Goal: Transaction & Acquisition: Subscribe to service/newsletter

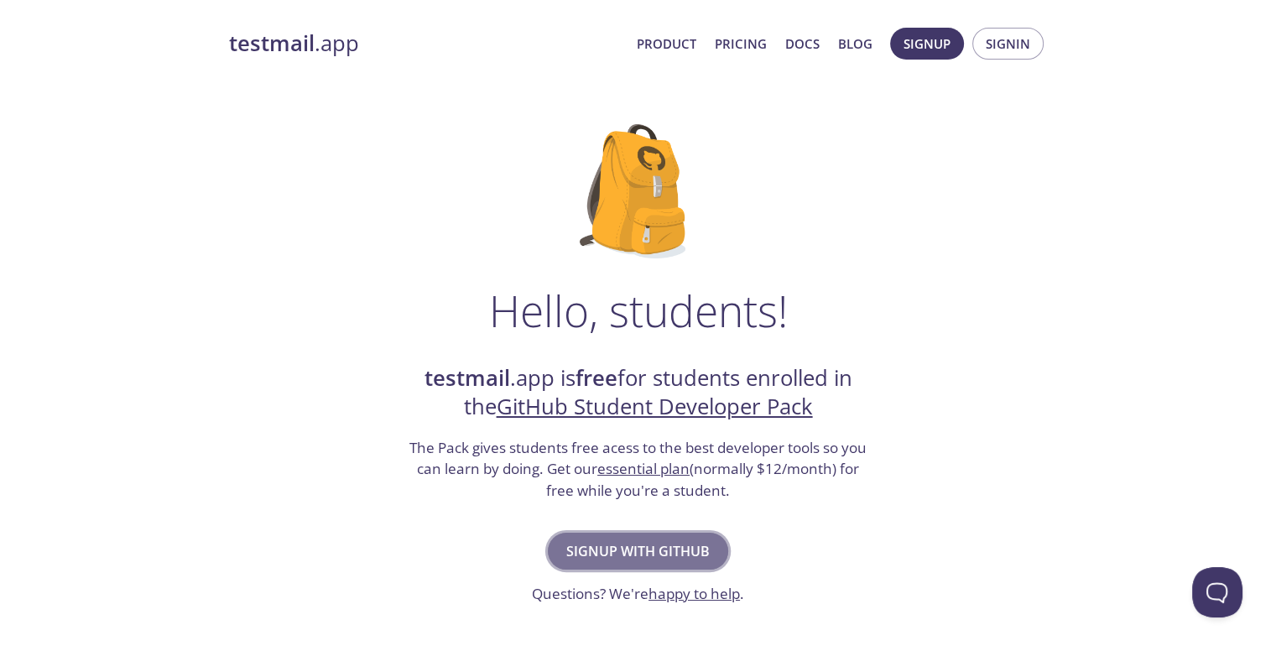
click at [666, 542] on span "Signup with GitHub" at bounding box center [637, 550] width 143 height 23
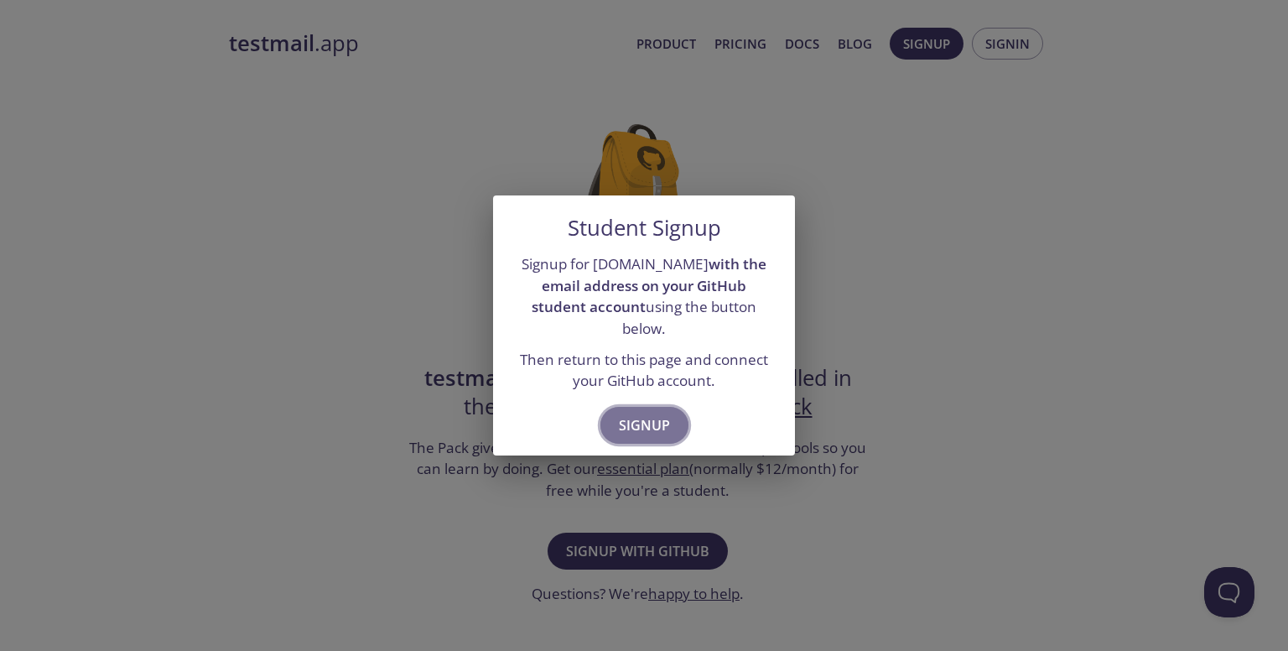
click at [653, 413] on span "Signup" at bounding box center [644, 424] width 51 height 23
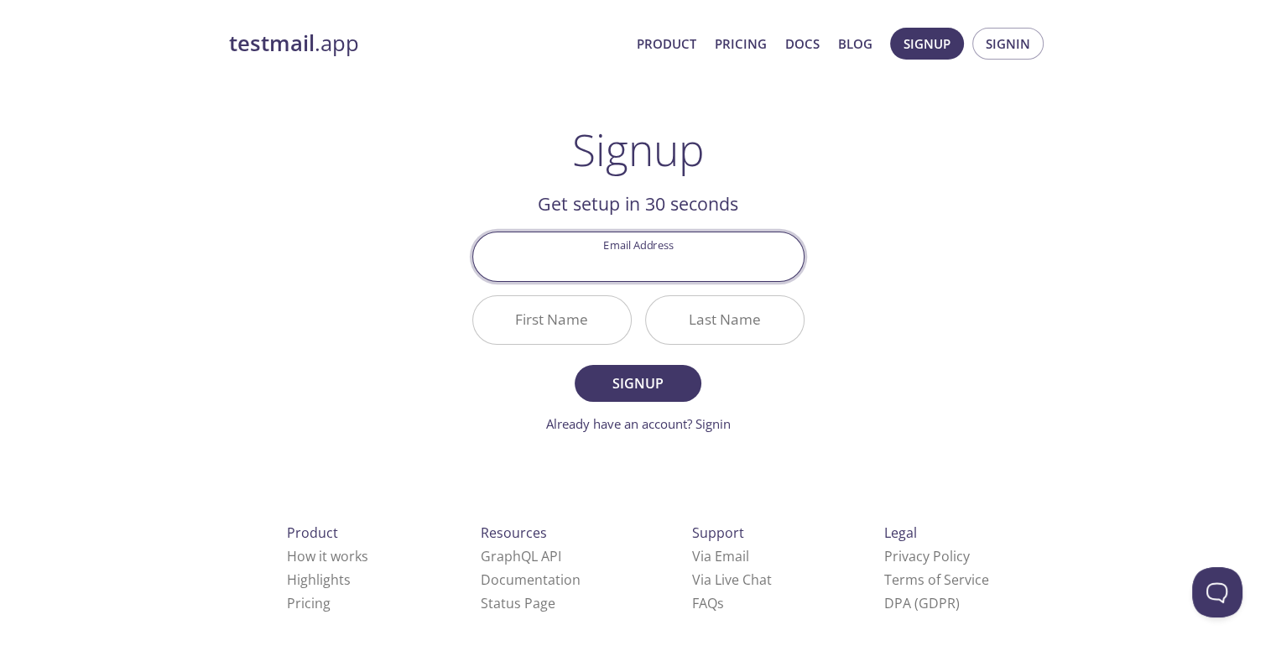
click at [721, 253] on input "Email Address" at bounding box center [638, 256] width 330 height 48
drag, startPoint x: 672, startPoint y: 259, endPoint x: 170, endPoint y: 149, distance: 513.4
click at [671, 259] on input "Email Address" at bounding box center [638, 256] width 330 height 48
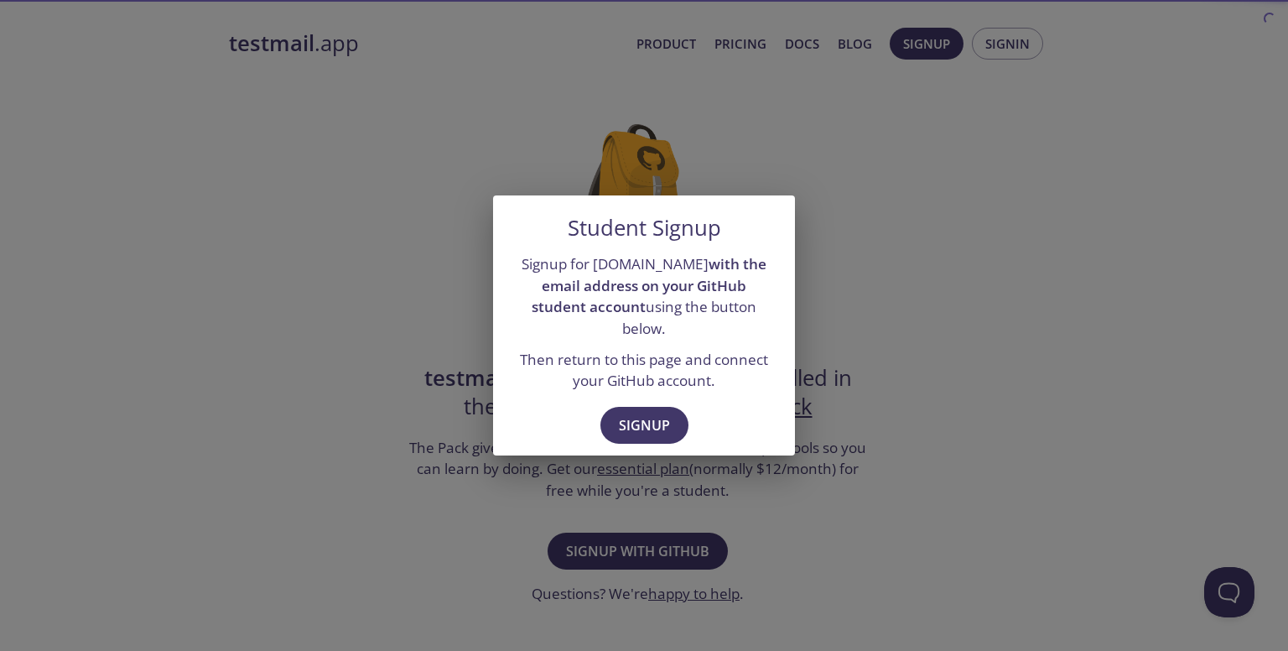
click at [505, 398] on div "Signup" at bounding box center [644, 427] width 302 height 58
click at [124, 221] on div "Student Signup Signup for testmail.app with the email address on your GitHub st…" at bounding box center [644, 325] width 1288 height 651
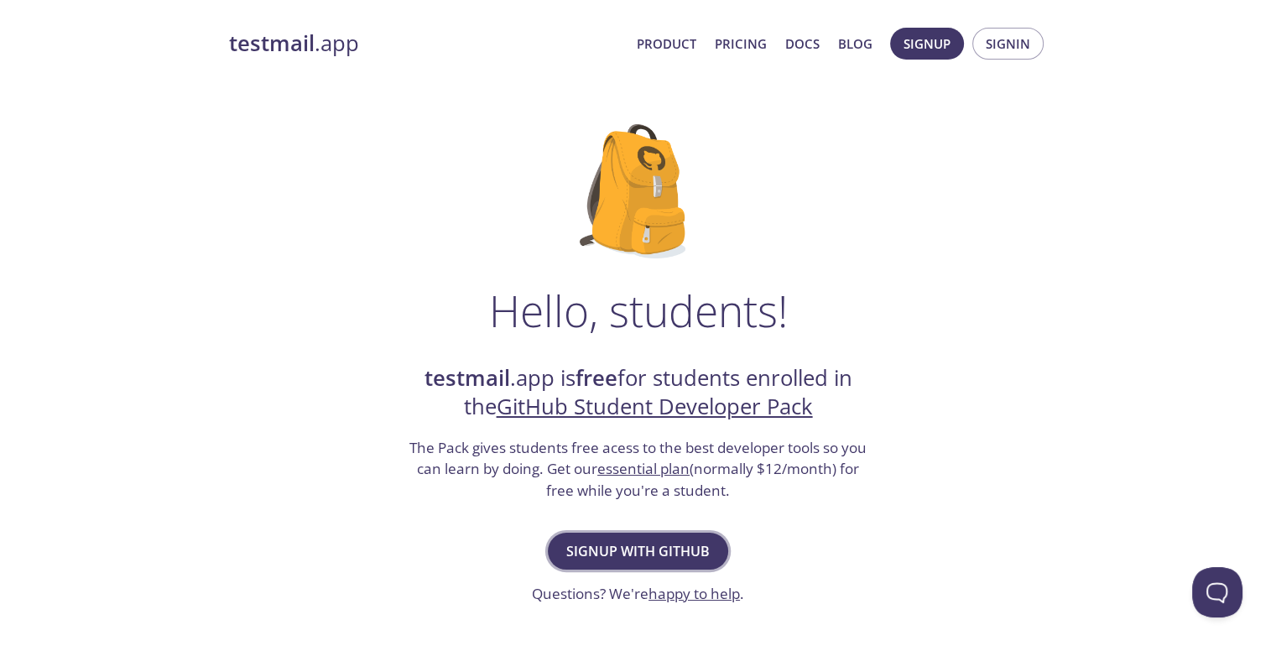
click at [658, 558] on span "Signup with GitHub" at bounding box center [637, 550] width 143 height 23
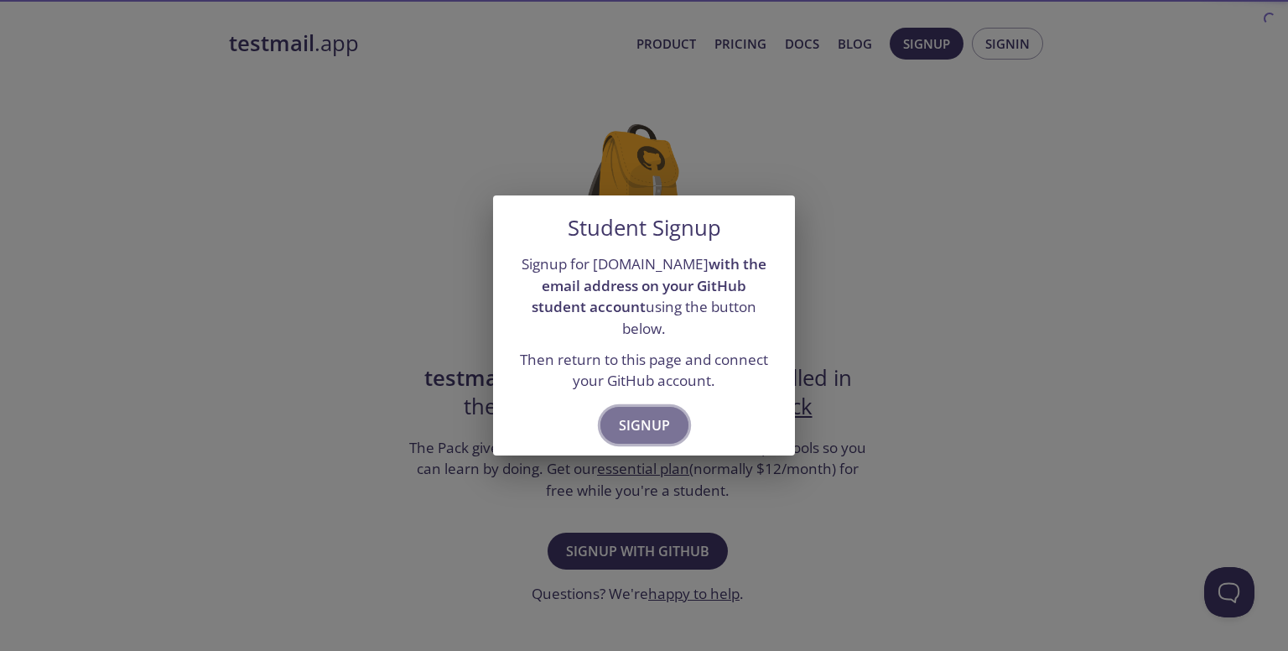
click at [651, 424] on span "Signup" at bounding box center [644, 424] width 51 height 23
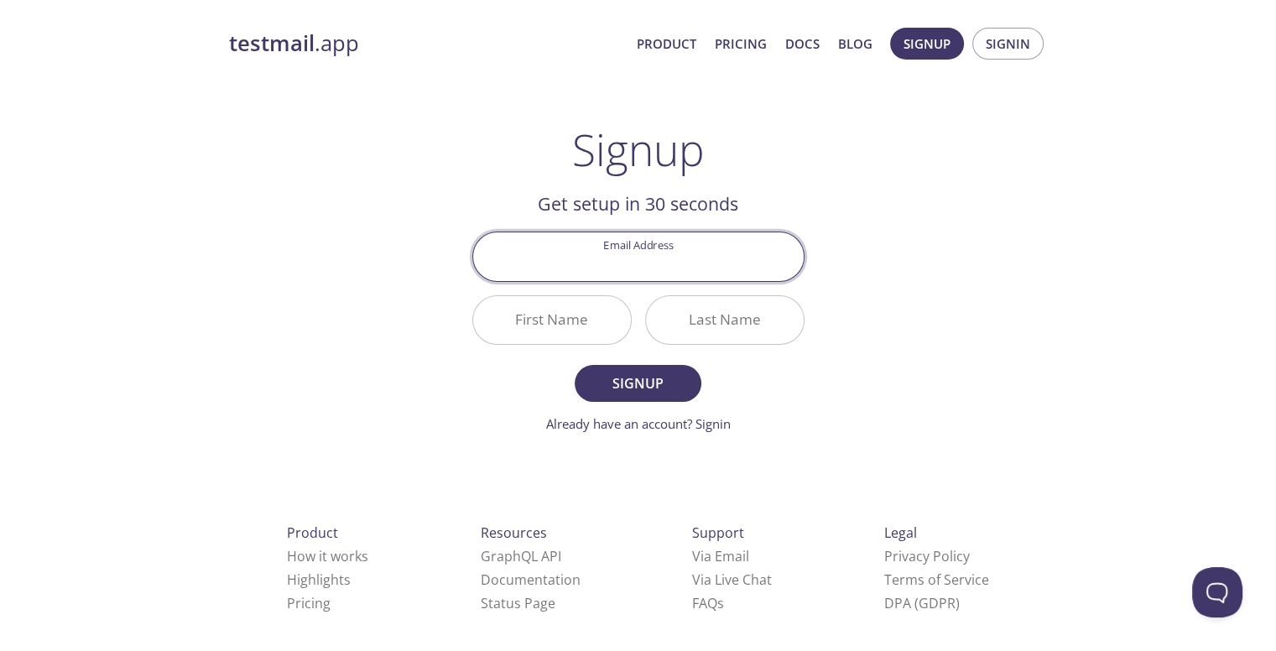
click at [678, 255] on input "Email Address" at bounding box center [638, 256] width 330 height 48
type input "[EMAIL_ADDRESS][DOMAIN_NAME]"
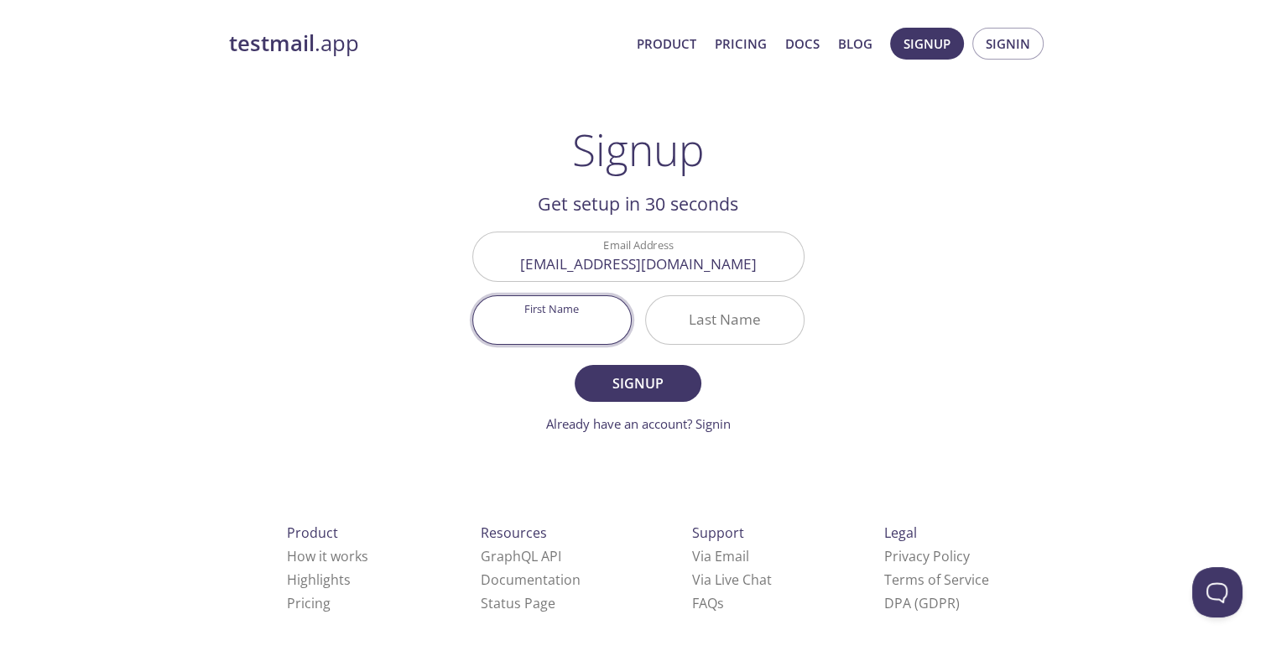
click at [548, 308] on input "First Name" at bounding box center [552, 320] width 158 height 48
type input "Rishikesh"
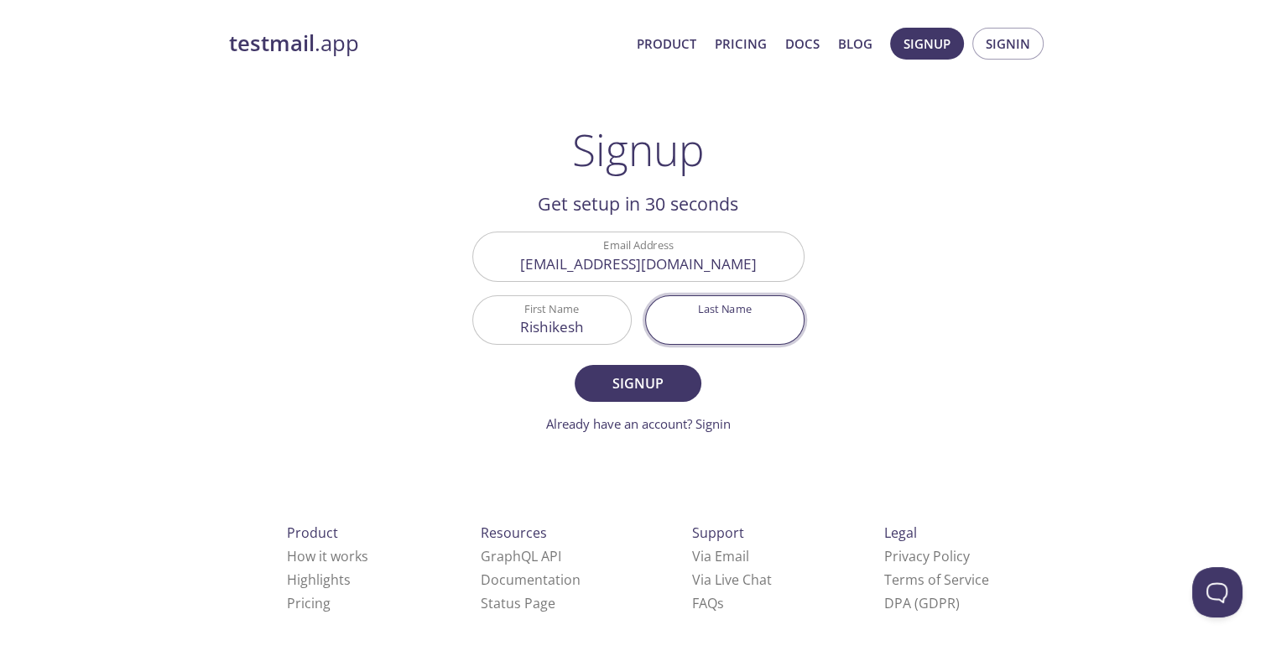
click at [677, 323] on input "Last Name" at bounding box center [725, 320] width 158 height 48
type input "[PERSON_NAME]"
click at [664, 396] on button "Signup" at bounding box center [637, 383] width 126 height 37
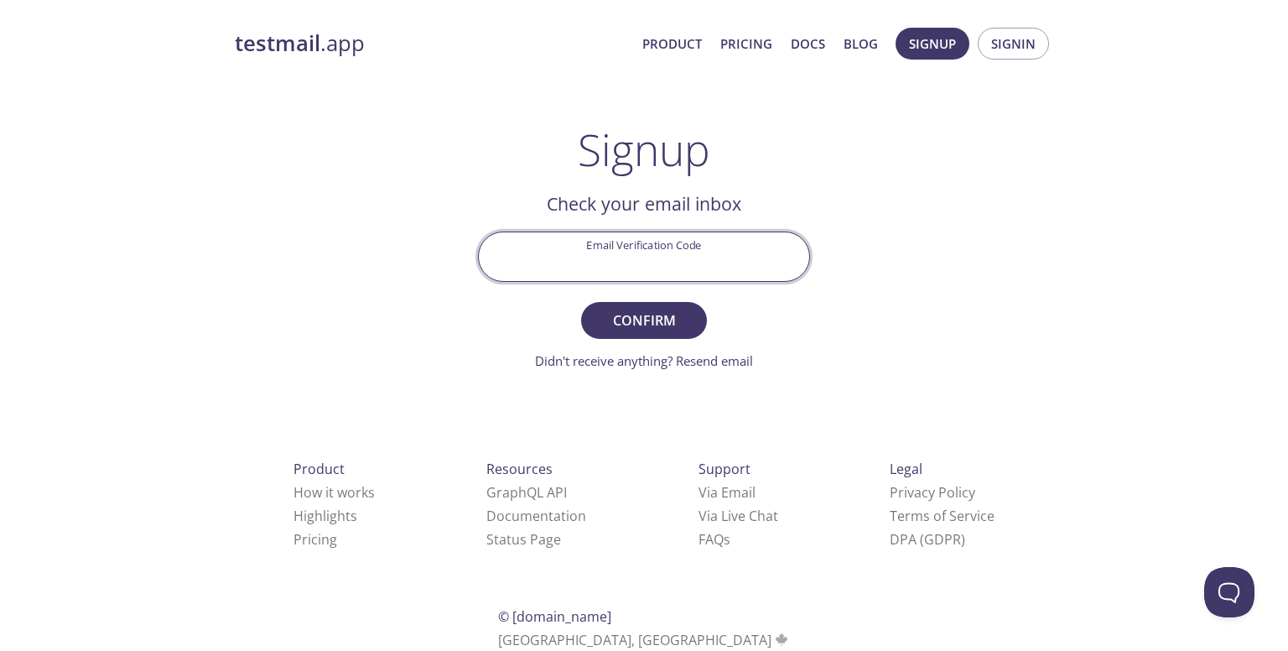
drag, startPoint x: 673, startPoint y: 268, endPoint x: 965, endPoint y: 40, distance: 369.9
click at [674, 266] on input "Email Verification Code" at bounding box center [644, 256] width 330 height 48
paste input "HN1UVQL"
type input "HN1UVQL"
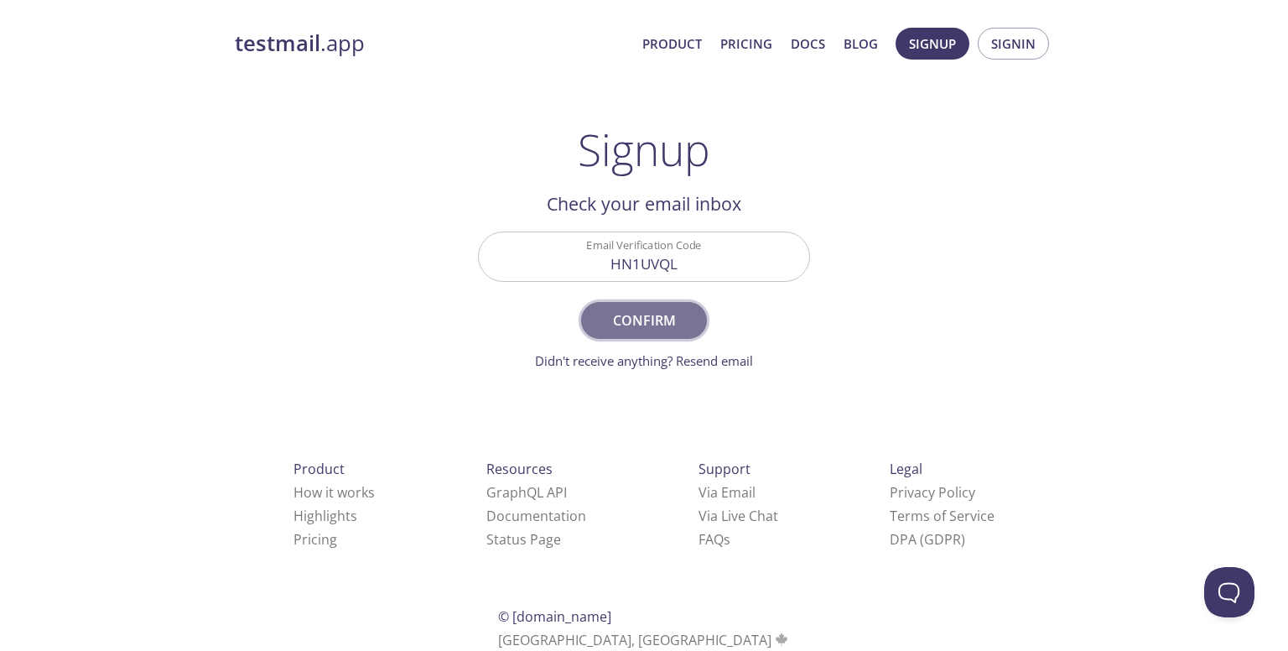
click at [653, 313] on span "Confirm" at bounding box center [644, 320] width 89 height 23
